Goal: Task Accomplishment & Management: Complete application form

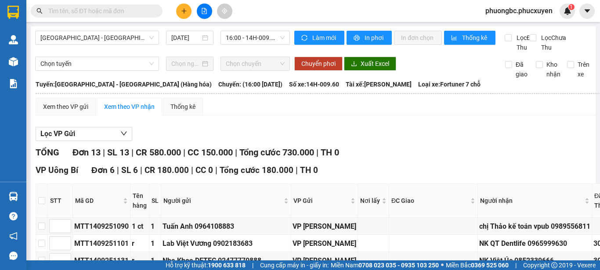
scroll to position [351, 0]
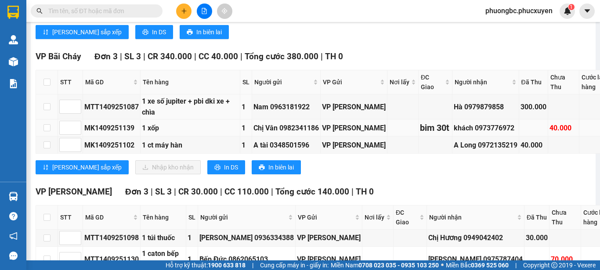
scroll to position [351, 0]
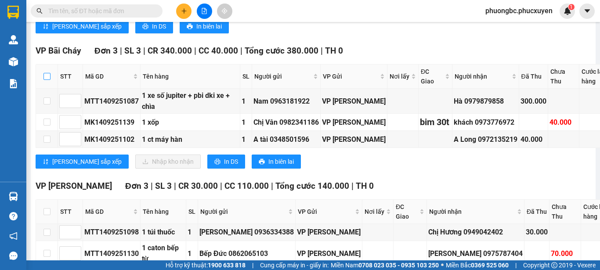
click at [47, 80] on input "checkbox" at bounding box center [46, 76] width 7 height 7
checkbox input "true"
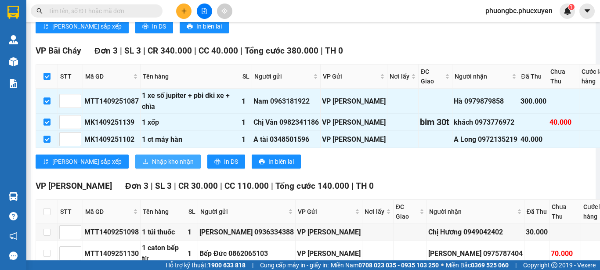
click at [152, 166] on span "Nhập kho nhận" at bounding box center [173, 162] width 42 height 10
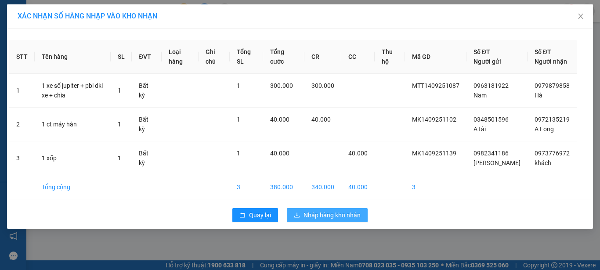
click at [321, 220] on span "Nhập hàng kho nhận" at bounding box center [331, 215] width 57 height 10
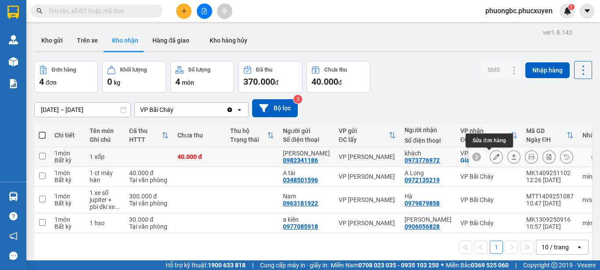
click at [493, 157] on icon at bounding box center [496, 157] width 6 height 6
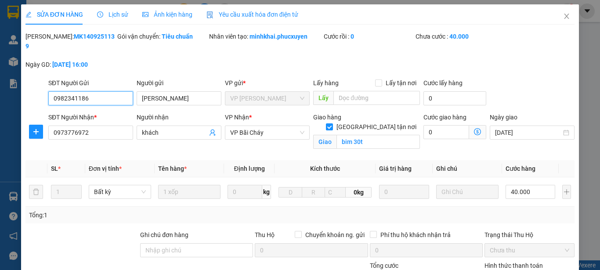
type input "0982341186"
type input "[PERSON_NAME]"
type input "0973776972"
type input "khách"
checkbox input "true"
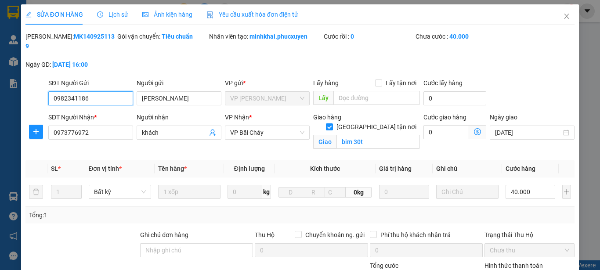
type input "bim 30t"
type input "40.000"
click at [509, 44] on div "[PERSON_NAME]: MK1409251139 Gói vận chuyển: Tiêu chuẩn Nhân viên tạo: minhkhai.…" at bounding box center [300, 55] width 551 height 47
click at [563, 15] on icon "close" at bounding box center [566, 16] width 7 height 7
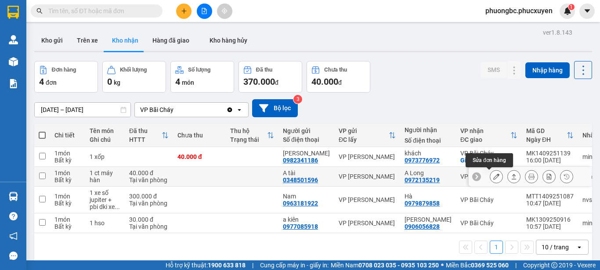
click at [493, 177] on icon at bounding box center [496, 176] width 6 height 6
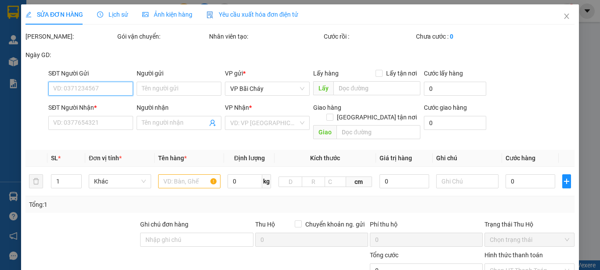
type input "0348501596"
type input "A tài"
type input "0972135219"
type input "A Long"
type input "40.000"
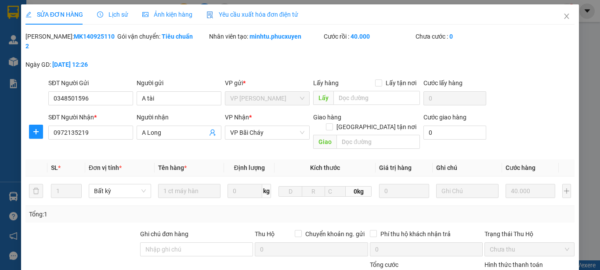
drag, startPoint x: 100, startPoint y: 35, endPoint x: 49, endPoint y: 38, distance: 50.6
click at [49, 38] on div "[PERSON_NAME]: MK1409251102" at bounding box center [70, 41] width 90 height 19
copy b "MK1409251102"
drag, startPoint x: 164, startPoint y: 88, endPoint x: 129, endPoint y: 87, distance: 35.6
click at [129, 87] on div "SĐT Người Gửi 0348501596 Người gửi A tài A tài VP gửi * VP [PERSON_NAME] Lấy hà…" at bounding box center [312, 93] width 530 height 31
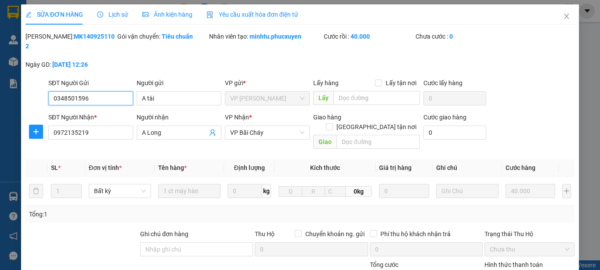
drag, startPoint x: 113, startPoint y: 85, endPoint x: 17, endPoint y: 83, distance: 96.6
click at [17, 83] on div "SỬA ĐƠN HÀNG Lịch sử Ảnh kiện hàng Yêu cầu xuất hóa đơn điện tử Total Paid Fee …" at bounding box center [300, 135] width 600 height 270
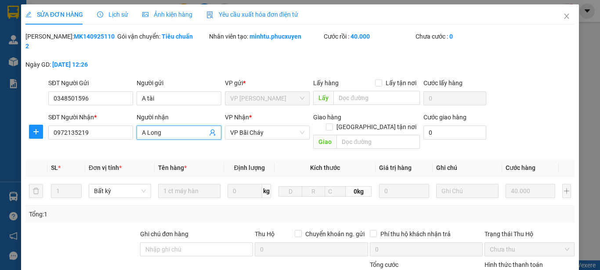
drag, startPoint x: 178, startPoint y: 123, endPoint x: 108, endPoint y: 115, distance: 70.2
click at [108, 115] on div "SĐT Người Nhận * 0972135219 Người nhận A Long A Long VP Nhận * VP Bãi Cháy Giao…" at bounding box center [312, 132] width 530 height 40
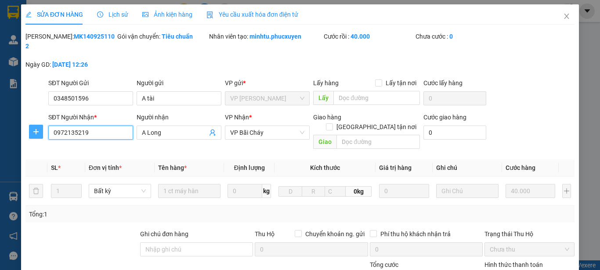
drag, startPoint x: 91, startPoint y: 120, endPoint x: 37, endPoint y: 120, distance: 54.0
click at [37, 120] on div "SĐT Người Nhận * 0972135219 0972135219 Người nhận A Long VP Nhận * VP Bãi Cháy …" at bounding box center [300, 132] width 551 height 40
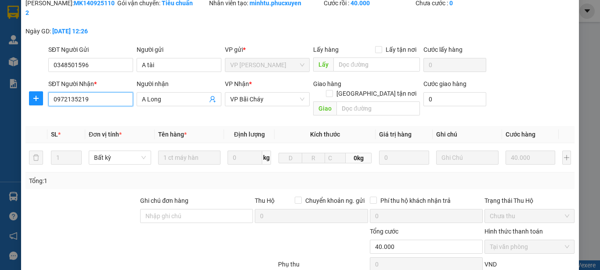
scroll to position [88, 0]
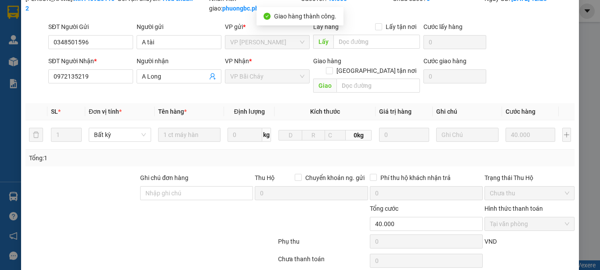
scroll to position [0, 0]
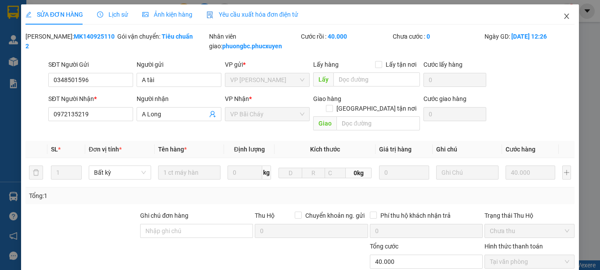
click at [564, 17] on icon "close" at bounding box center [566, 16] width 5 height 5
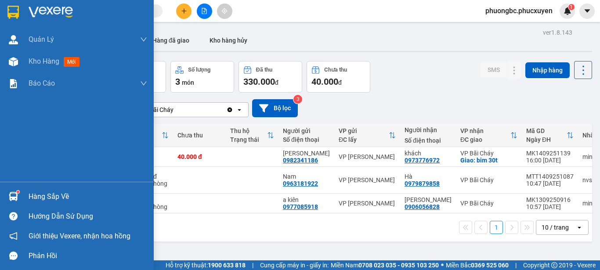
click at [54, 195] on div "Hàng sắp về" at bounding box center [88, 196] width 119 height 13
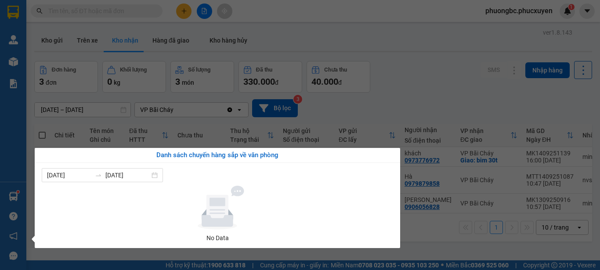
click at [429, 238] on section "Kết quả tìm kiếm ( 0 ) Bộ lọc No Data phuongbc.phucxuyen 1 [PERSON_NAME] lý gia…" at bounding box center [300, 135] width 600 height 270
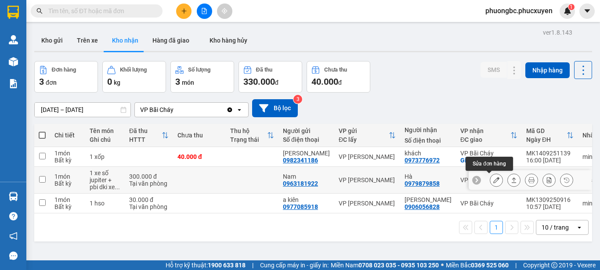
click at [493, 180] on icon at bounding box center [496, 180] width 6 height 6
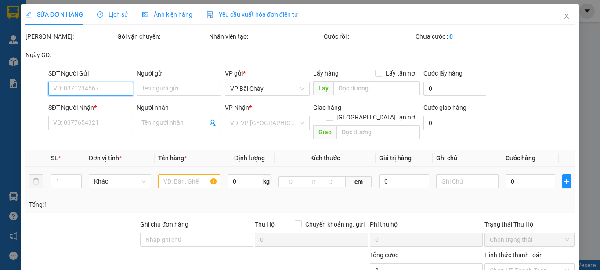
type input "0963181922"
type input "Nam"
type input "0979879858"
type input "Hà"
type input "300.000"
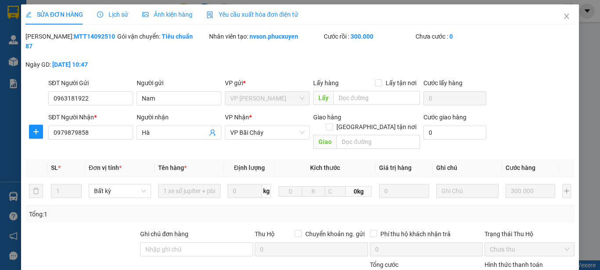
drag, startPoint x: 100, startPoint y: 36, endPoint x: 50, endPoint y: 36, distance: 49.6
click at [50, 36] on div "[PERSON_NAME]: MTT1409251087" at bounding box center [70, 41] width 90 height 19
copy b "MTT1409251087"
drag, startPoint x: 173, startPoint y: 87, endPoint x: 92, endPoint y: 87, distance: 80.4
click at [92, 87] on div "SĐT Người Gửi 0963181922 Người gửi Nam Nam VP gửi * VP [PERSON_NAME] Lấy hàng L…" at bounding box center [312, 93] width 530 height 31
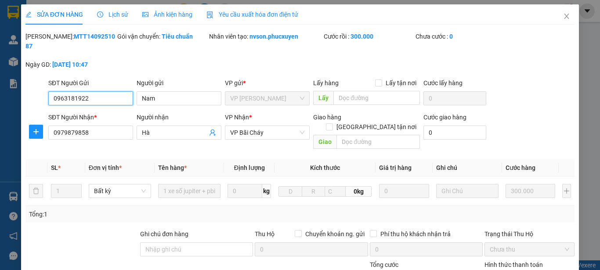
drag, startPoint x: 102, startPoint y: 90, endPoint x: 35, endPoint y: 80, distance: 68.0
click at [35, 80] on div "SĐT Người Gửi 0963181922 0963181922 Người gửi Nam VP gửi * VP [PERSON_NAME] Lấy…" at bounding box center [300, 93] width 551 height 31
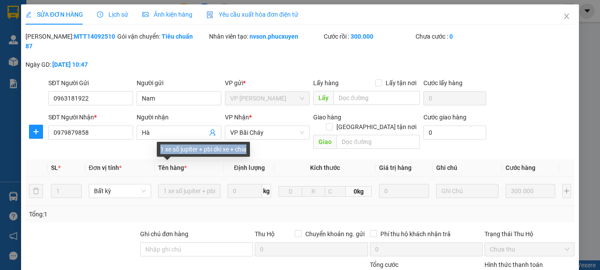
copy div "1 xe số jupiter + pbi dki xe + chìa"
drag, startPoint x: 251, startPoint y: 149, endPoint x: 160, endPoint y: 148, distance: 91.3
click at [160, 148] on div "1 xe số jupiter + pbi dki xe + chìa" at bounding box center [203, 149] width 93 height 15
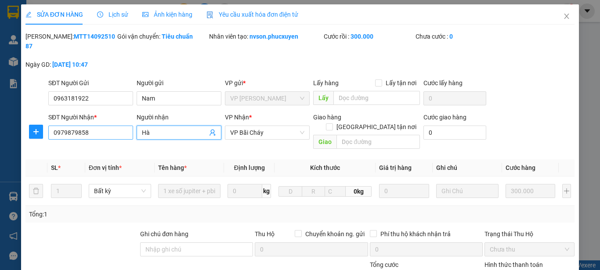
drag, startPoint x: 167, startPoint y: 123, endPoint x: 92, endPoint y: 121, distance: 75.1
click at [92, 121] on div "SĐT Người Nhận * 0979879858 Người nhận Hà Hà VP Nhận * VP Bãi Cháy Giao hàng Gi…" at bounding box center [312, 132] width 530 height 40
drag, startPoint x: 103, startPoint y: 121, endPoint x: 13, endPoint y: 112, distance: 90.5
click at [17, 113] on div "SỬA ĐƠN HÀNG Lịch sử Ảnh kiện hàng Yêu cầu xuất hóa đơn điện tử Total Paid Fee …" at bounding box center [300, 135] width 600 height 270
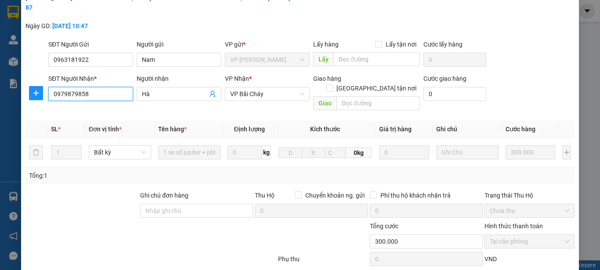
scroll to position [101, 0]
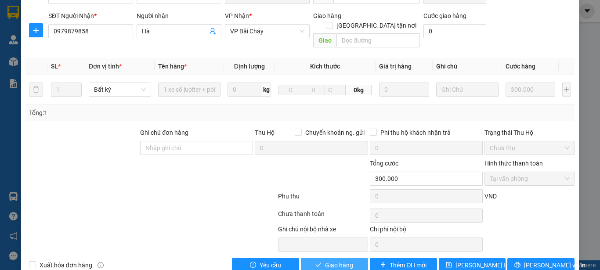
click at [327, 260] on span "Giao hàng" at bounding box center [339, 265] width 28 height 10
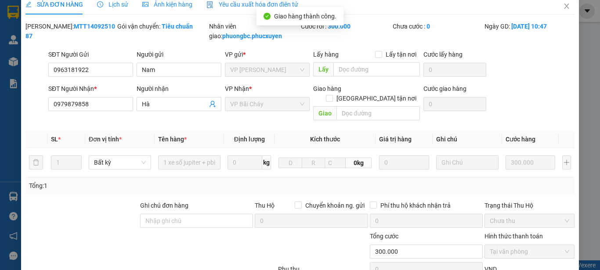
scroll to position [0, 0]
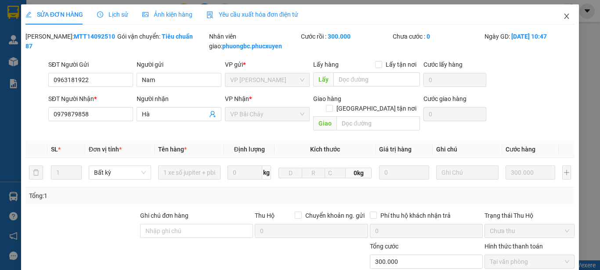
click at [563, 15] on icon "close" at bounding box center [566, 16] width 7 height 7
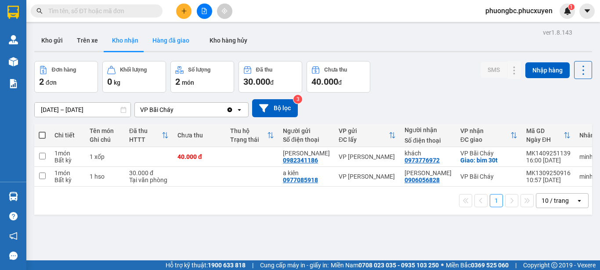
click at [163, 40] on button "Hàng đã giao" at bounding box center [170, 40] width 51 height 21
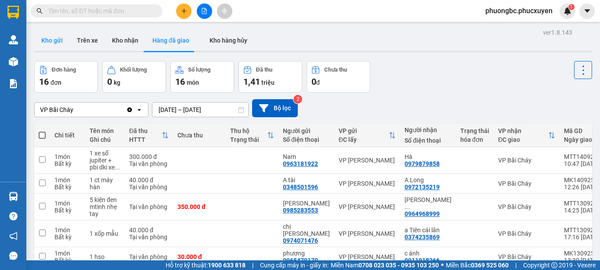
click at [53, 40] on button "Kho gửi" at bounding box center [52, 40] width 36 height 21
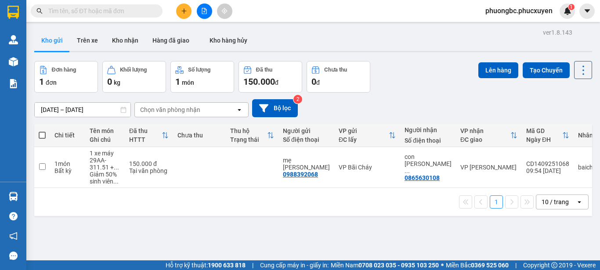
click at [191, 234] on div "ver 1.8.143 Kho gửi Trên xe Kho nhận Hàng đã giao Kho hàng hủy Đơn hàng 1 đơn K…" at bounding box center [313, 161] width 565 height 270
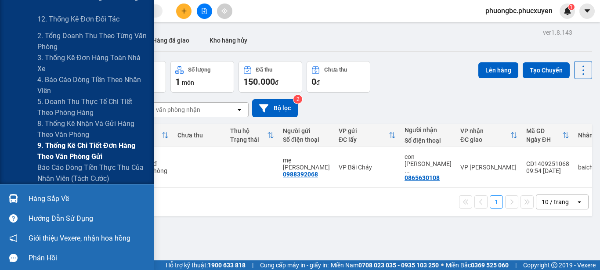
scroll to position [132, 0]
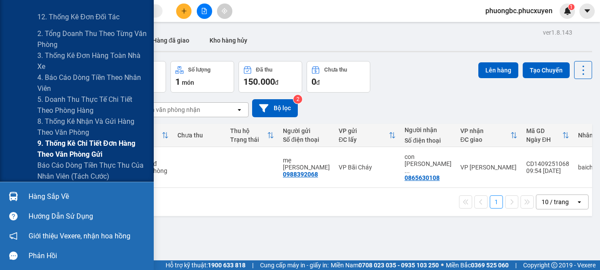
click at [58, 145] on span "9. Thống kê chi tiết đơn hàng theo văn phòng gửi" at bounding box center [92, 149] width 110 height 22
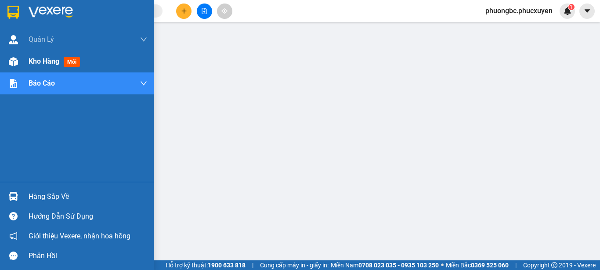
click at [51, 58] on span "Kho hàng" at bounding box center [44, 61] width 31 height 8
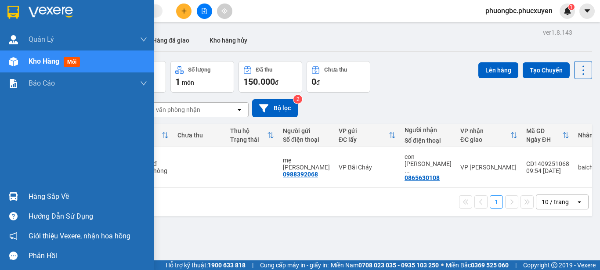
click at [39, 198] on div "Hàng sắp về" at bounding box center [88, 196] width 119 height 13
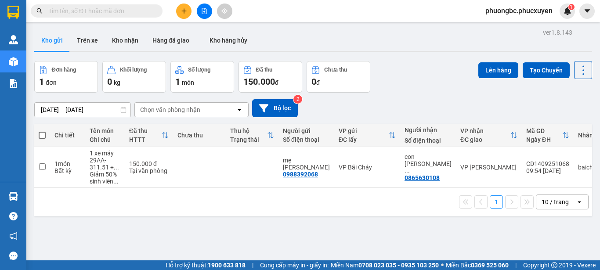
click at [453, 236] on section "Kết quả tìm kiếm ( 0 ) Bộ lọc No Data phuongbc.phucxuyen 1 [PERSON_NAME] lý gia…" at bounding box center [300, 135] width 600 height 270
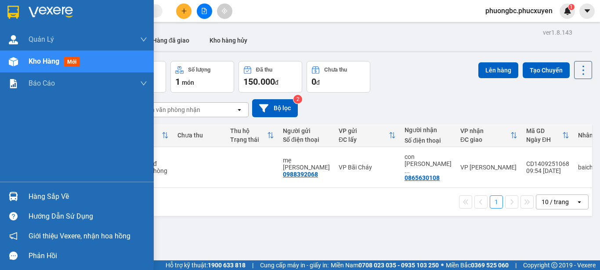
click at [47, 196] on div "Hàng sắp về" at bounding box center [88, 196] width 119 height 13
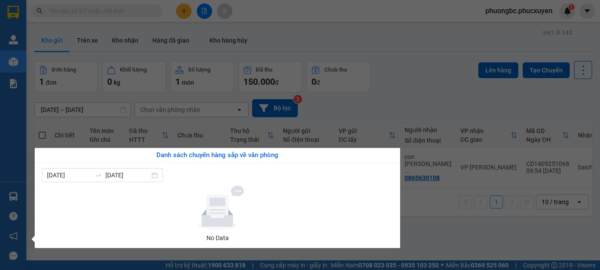
click at [444, 233] on section "Kết quả tìm kiếm ( 0 ) Bộ lọc No Data phuongbc.phucxuyen 1 [PERSON_NAME] lý gia…" at bounding box center [300, 135] width 600 height 270
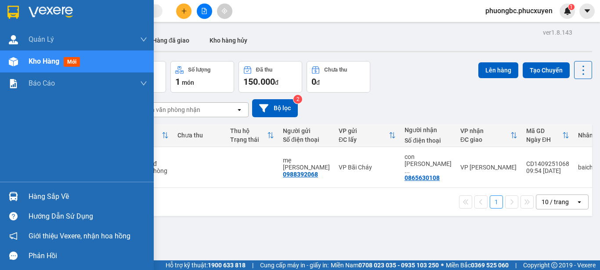
click at [35, 195] on div "Hàng sắp về" at bounding box center [88, 196] width 119 height 13
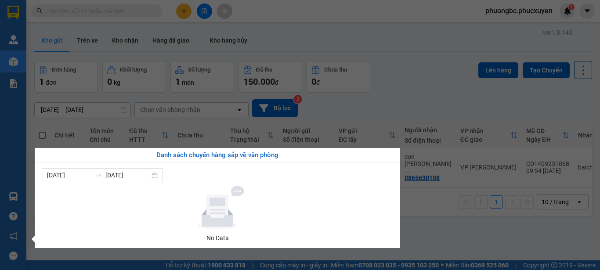
click at [429, 81] on section "Kết quả tìm kiếm ( 0 ) Bộ lọc No Data phuongbc.phucxuyen 1 [PERSON_NAME] lý gia…" at bounding box center [300, 135] width 600 height 270
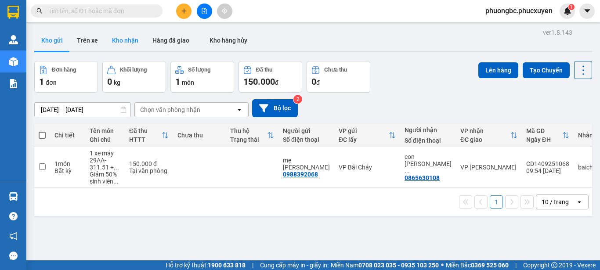
click at [124, 38] on button "Kho nhận" at bounding box center [125, 40] width 40 height 21
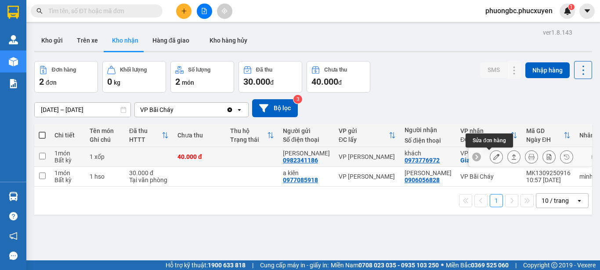
click at [493, 157] on icon at bounding box center [496, 157] width 6 height 6
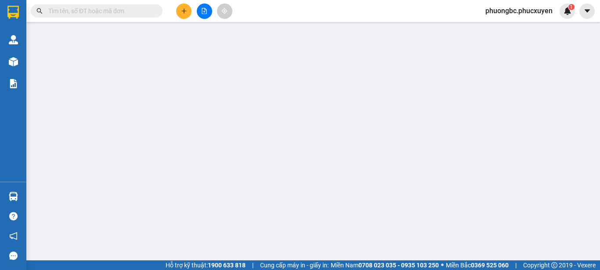
type input "0982341186"
type input "[PERSON_NAME]"
type input "0973776972"
type input "khách"
checkbox input "true"
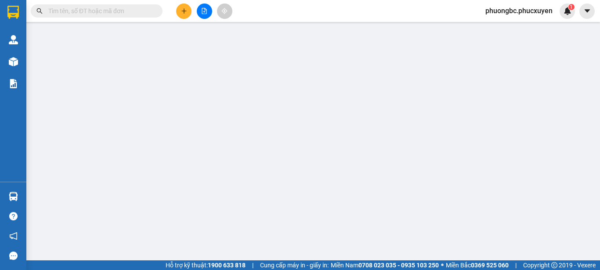
type input "bim 30t"
type input "40.000"
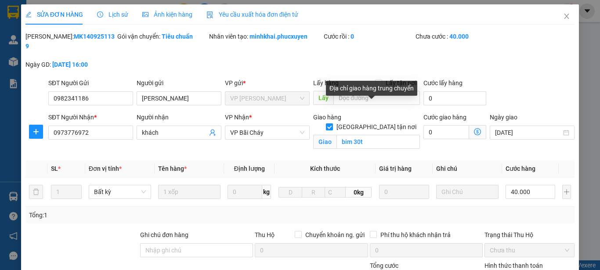
click at [332, 123] on input "[GEOGRAPHIC_DATA] tận nơi" at bounding box center [329, 126] width 6 height 6
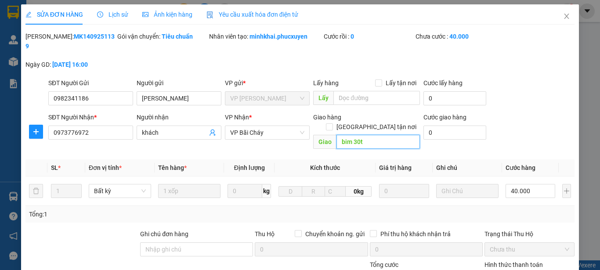
click at [366, 135] on input "bim 30t" at bounding box center [377, 142] width 83 height 14
click at [527, 90] on div "SĐT Người Gửi 0982341186 Người gửi [PERSON_NAME] VP gửi * VP [PERSON_NAME] Lấy …" at bounding box center [312, 93] width 530 height 31
click at [332, 123] on input "[GEOGRAPHIC_DATA] tận nơi" at bounding box center [329, 126] width 6 height 6
checkbox input "true"
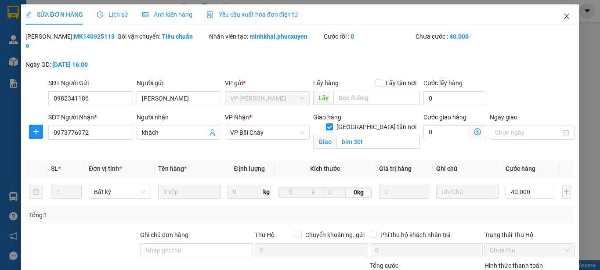
click at [563, 16] on icon "close" at bounding box center [566, 16] width 7 height 7
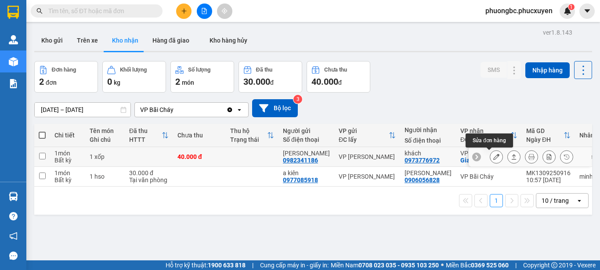
click at [493, 155] on icon at bounding box center [496, 157] width 6 height 6
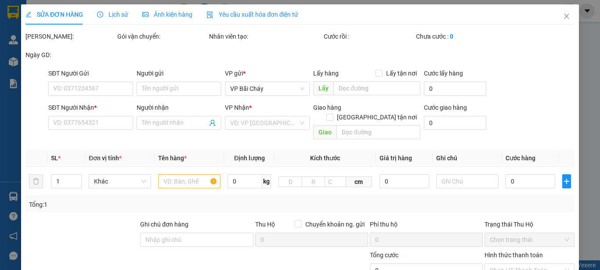
type input "0982341186"
type input "[PERSON_NAME]"
type input "0973776972"
type input "khách"
checkbox input "true"
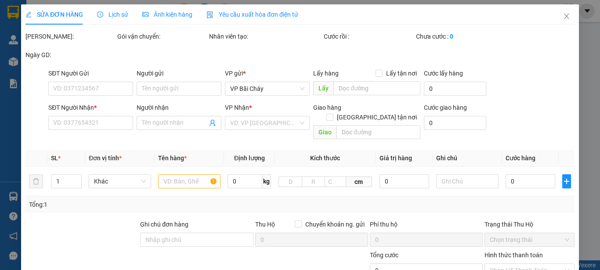
type input "bim 30t"
type input "40.000"
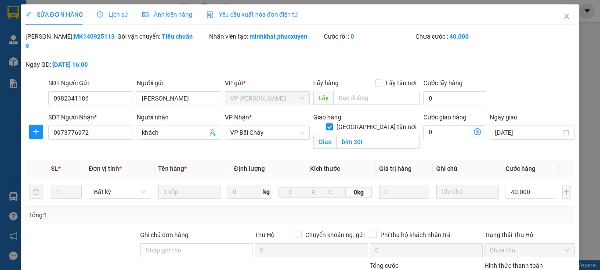
drag, startPoint x: 99, startPoint y: 36, endPoint x: 47, endPoint y: 36, distance: 51.8
click at [47, 36] on div "[PERSON_NAME]: MK1409251139" at bounding box center [70, 41] width 90 height 19
copy b "MK1409251139"
drag, startPoint x: 176, startPoint y: 90, endPoint x: 130, endPoint y: 84, distance: 46.1
click at [130, 84] on div "SĐT Người Gửi 0982341186 Người gửi Chị Vân Chị Vân VP gửi * VP [PERSON_NAME] Lấ…" at bounding box center [312, 93] width 530 height 31
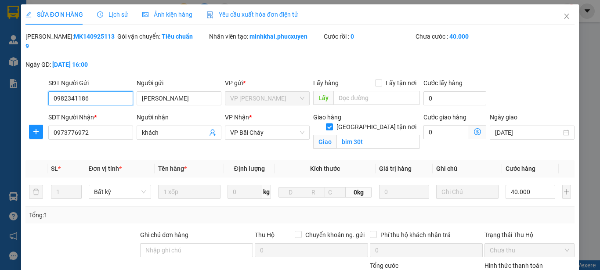
drag, startPoint x: 105, startPoint y: 90, endPoint x: 17, endPoint y: 86, distance: 87.9
click at [17, 86] on div "SỬA ĐƠN HÀNG Lịch sử Ảnh kiện hàng Yêu cầu xuất hóa đơn điện tử Total Paid Fee …" at bounding box center [300, 135] width 600 height 270
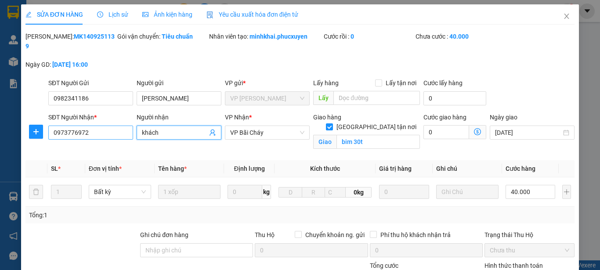
drag, startPoint x: 168, startPoint y: 123, endPoint x: 103, endPoint y: 122, distance: 65.4
click at [103, 122] on div "SĐT Người Nhận * 0973776972 Người nhận khách khách VP Nhận * VP Bãi Cháy Giao h…" at bounding box center [312, 132] width 530 height 41
drag, startPoint x: 97, startPoint y: 127, endPoint x: 20, endPoint y: 117, distance: 78.4
click at [20, 117] on div "SỬA ĐƠN HÀNG Lịch sử Ảnh kiện hàng Yêu cầu xuất hóa đơn điện tử Total Paid Fee …" at bounding box center [300, 135] width 600 height 270
click at [332, 123] on input "[GEOGRAPHIC_DATA] tận nơi" at bounding box center [329, 126] width 6 height 6
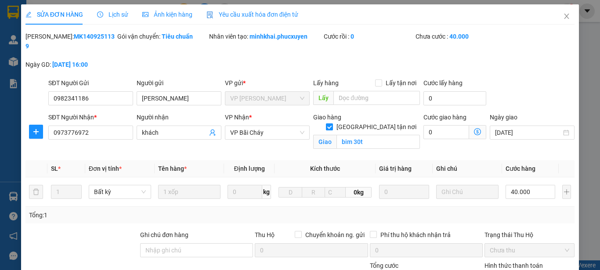
checkbox input "false"
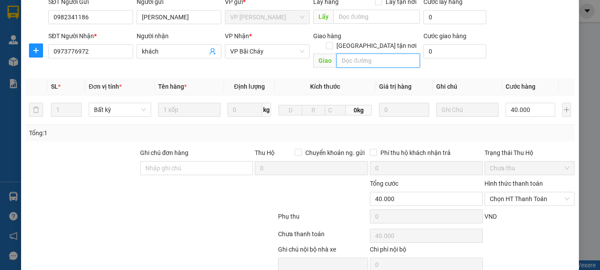
scroll to position [88, 0]
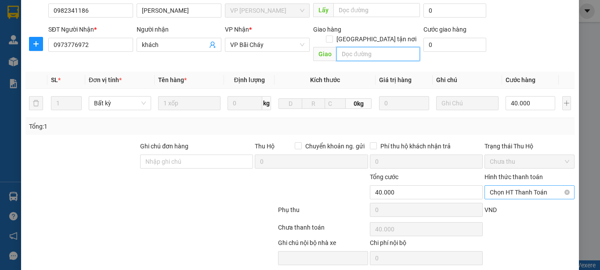
click at [528, 186] on span "Chọn HT Thanh Toán" at bounding box center [529, 192] width 79 height 13
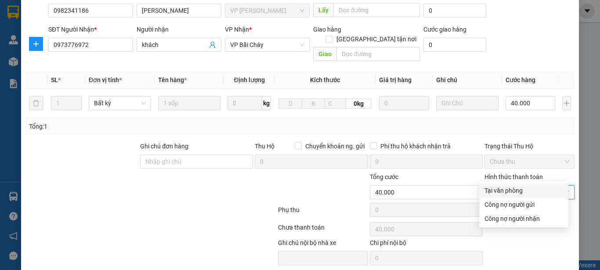
click at [502, 189] on div "Tại văn phòng" at bounding box center [523, 191] width 79 height 10
type input "0"
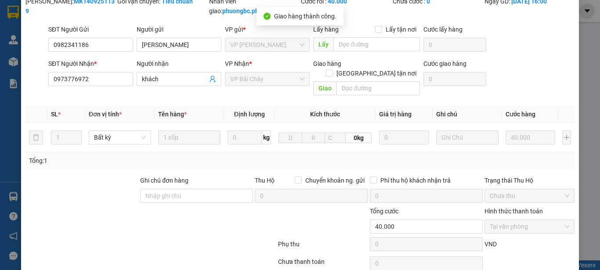
scroll to position [0, 0]
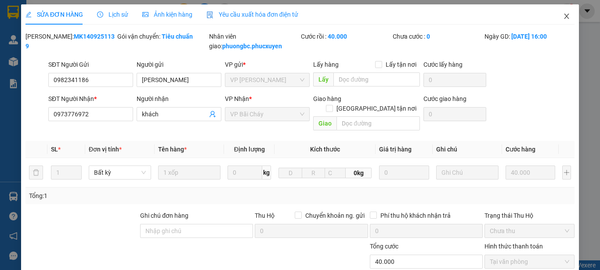
click at [563, 16] on icon "close" at bounding box center [566, 16] width 7 height 7
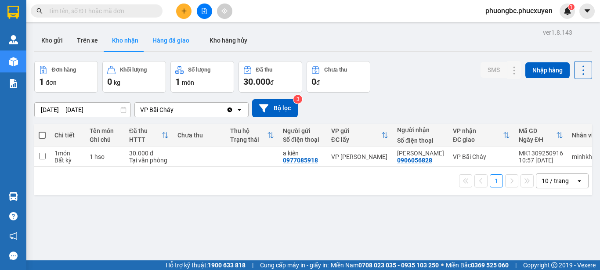
click at [164, 40] on button "Hàng đã giao" at bounding box center [170, 40] width 51 height 21
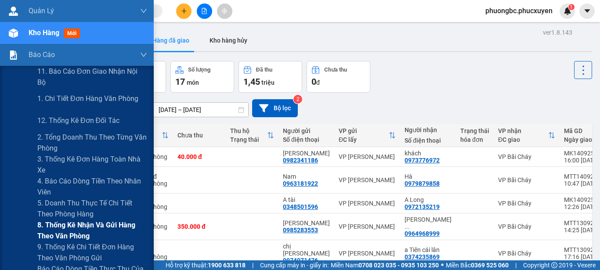
scroll to position [44, 0]
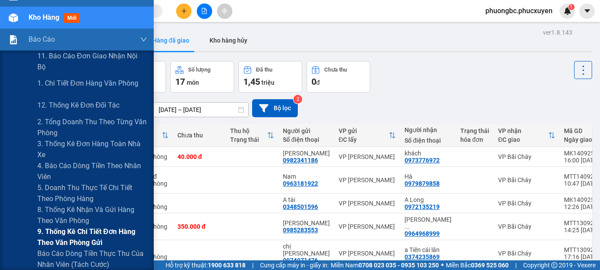
click at [63, 234] on span "9. Thống kê chi tiết đơn hàng theo văn phòng gửi" at bounding box center [92, 237] width 110 height 22
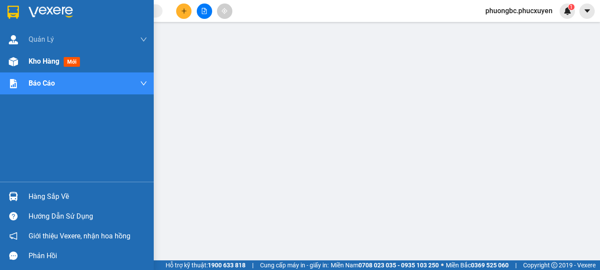
click at [51, 58] on span "Kho hàng" at bounding box center [44, 61] width 31 height 8
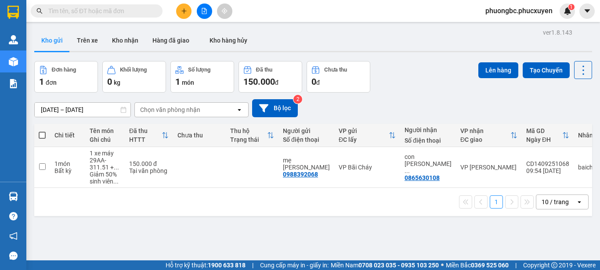
click at [234, 236] on div "ver 1.8.143 Kho gửi Trên xe Kho nhận Hàng đã giao Kho hàng hủy Đơn hàng 1 đơn K…" at bounding box center [313, 161] width 565 height 270
click at [124, 42] on button "Kho nhận" at bounding box center [125, 40] width 40 height 21
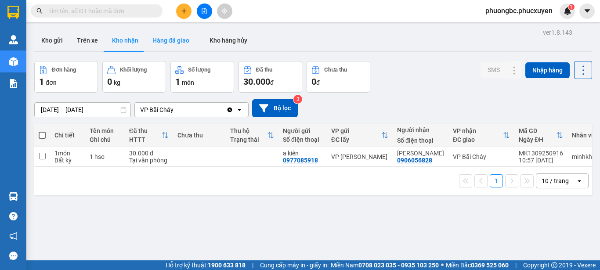
click at [170, 37] on button "Hàng đã giao" at bounding box center [170, 40] width 51 height 21
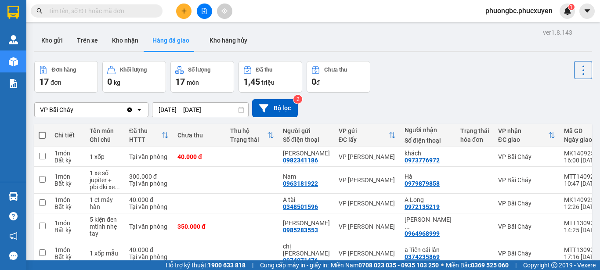
click at [530, 10] on span "phuongbc.phucxuyen" at bounding box center [518, 10] width 81 height 11
click at [502, 26] on span "Đăng xuất" at bounding box center [523, 27] width 64 height 10
